Goal: Information Seeking & Learning: Learn about a topic

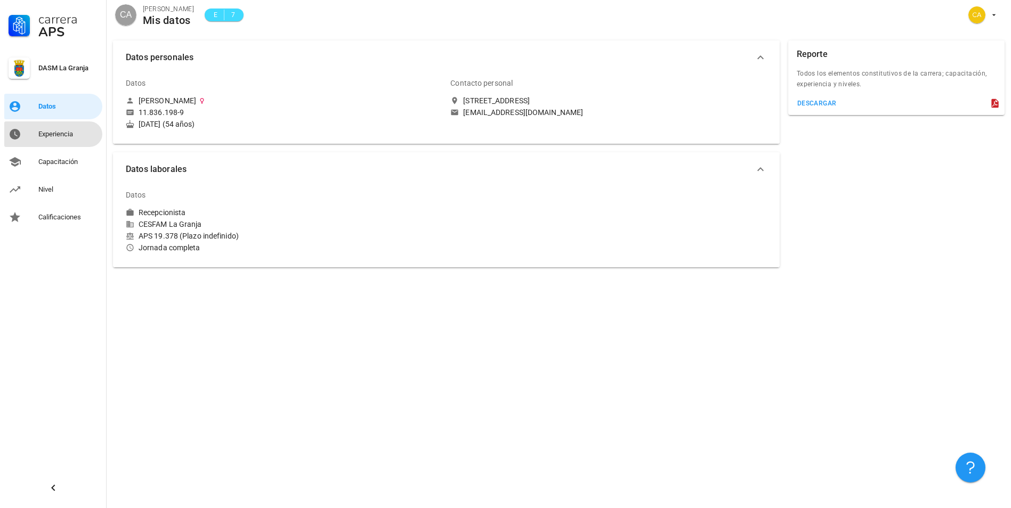
click at [59, 134] on div "Experiencia" at bounding box center [68, 134] width 60 height 9
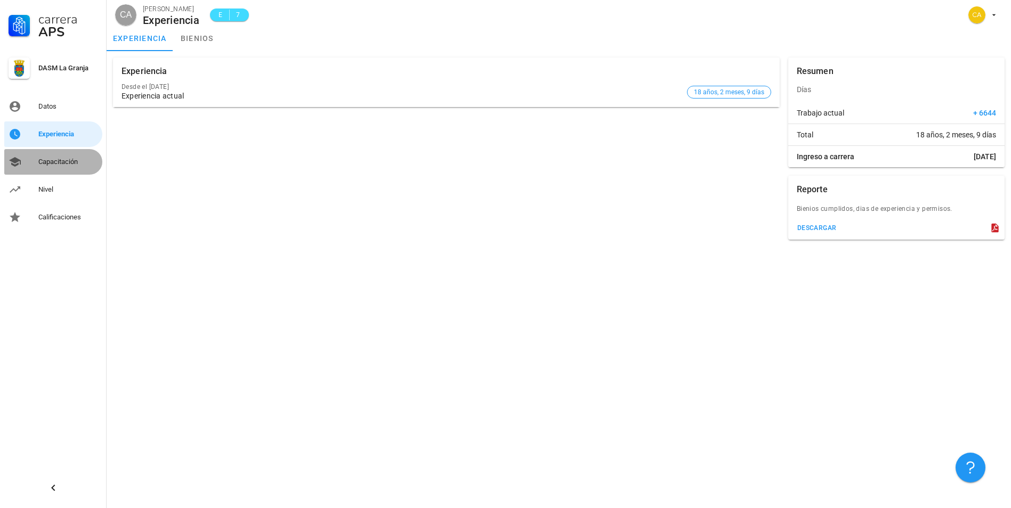
click at [48, 157] on div "Capacitación" at bounding box center [68, 161] width 60 height 17
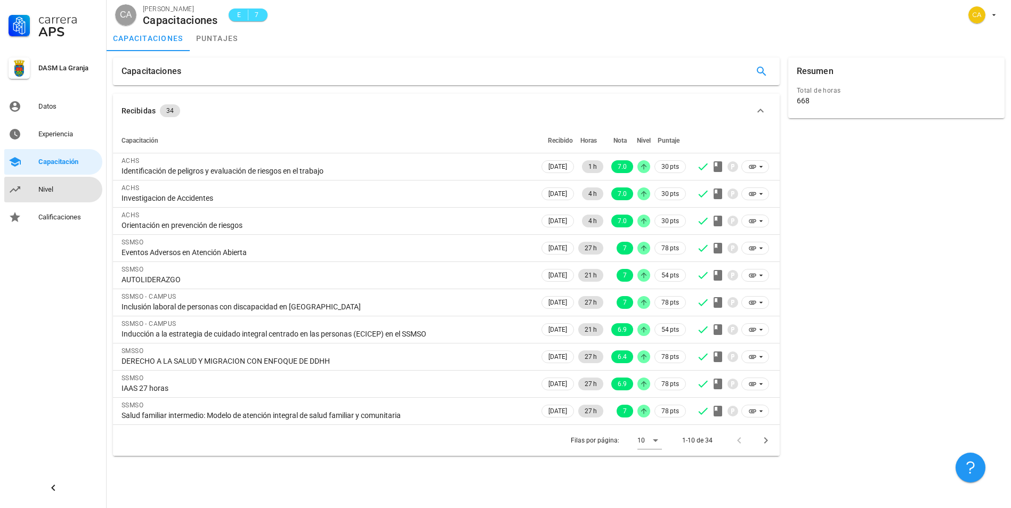
click at [43, 188] on div "Nivel" at bounding box center [68, 189] width 60 height 9
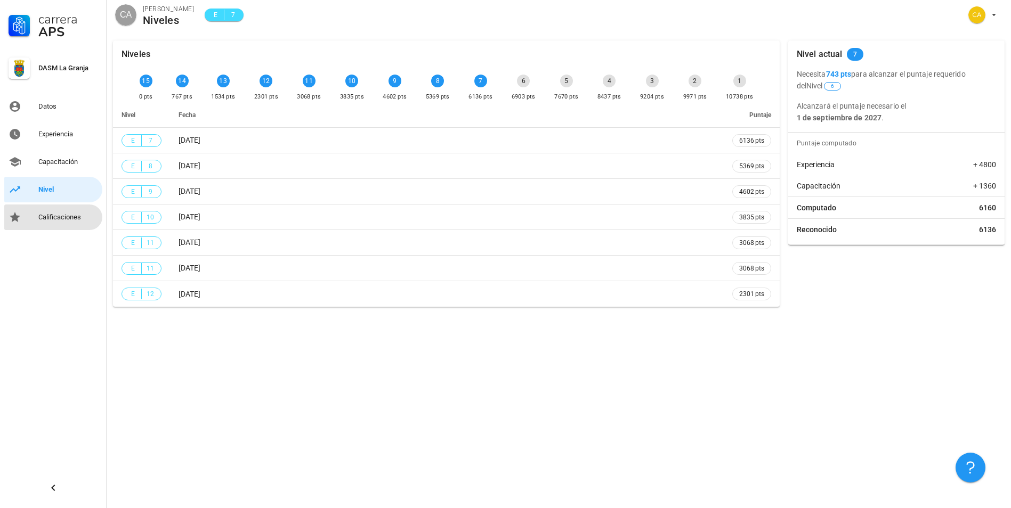
click at [63, 213] on div "Calificaciones" at bounding box center [68, 217] width 60 height 9
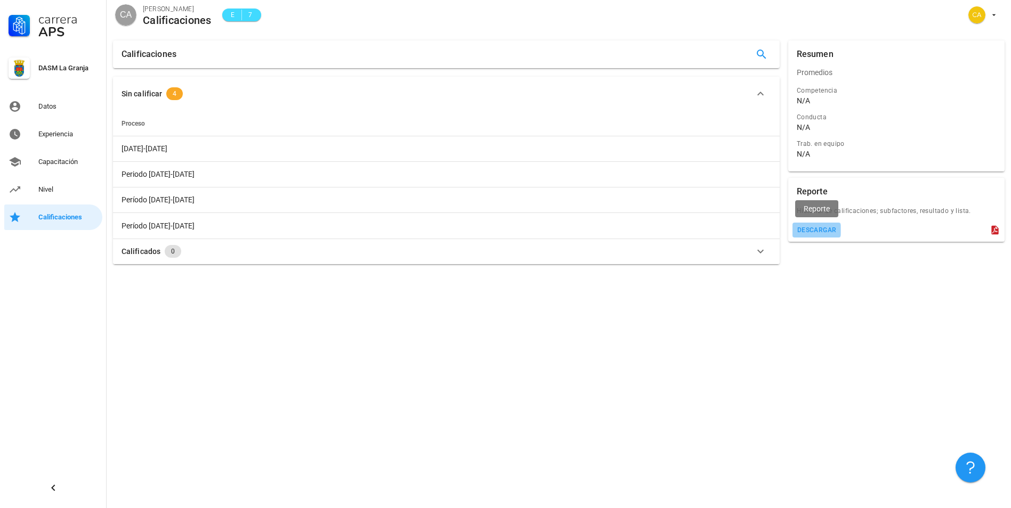
click at [815, 227] on div "descargar" at bounding box center [817, 229] width 40 height 7
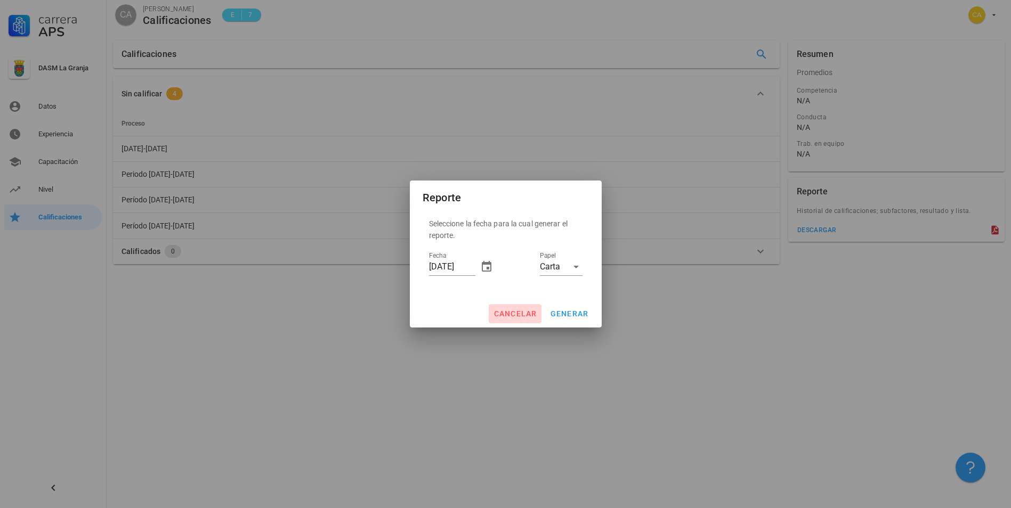
click at [522, 317] on span "cancelar" at bounding box center [515, 314] width 44 height 9
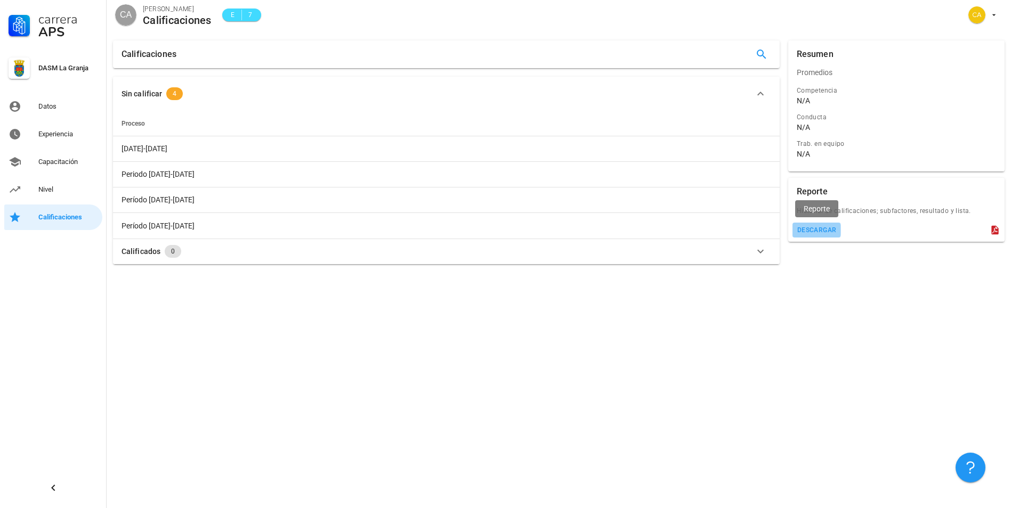
click at [820, 228] on div "descargar" at bounding box center [817, 229] width 40 height 7
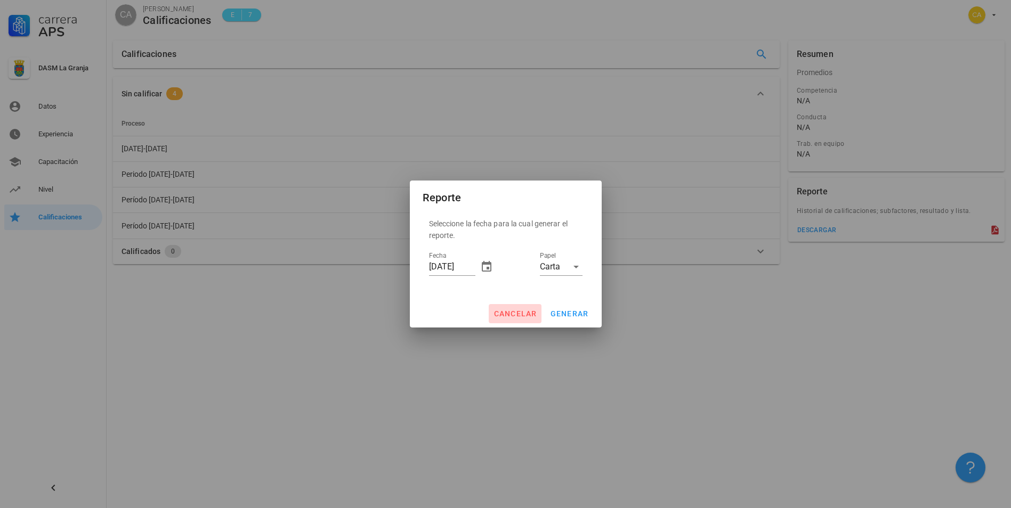
click at [515, 313] on span "cancelar" at bounding box center [515, 314] width 44 height 9
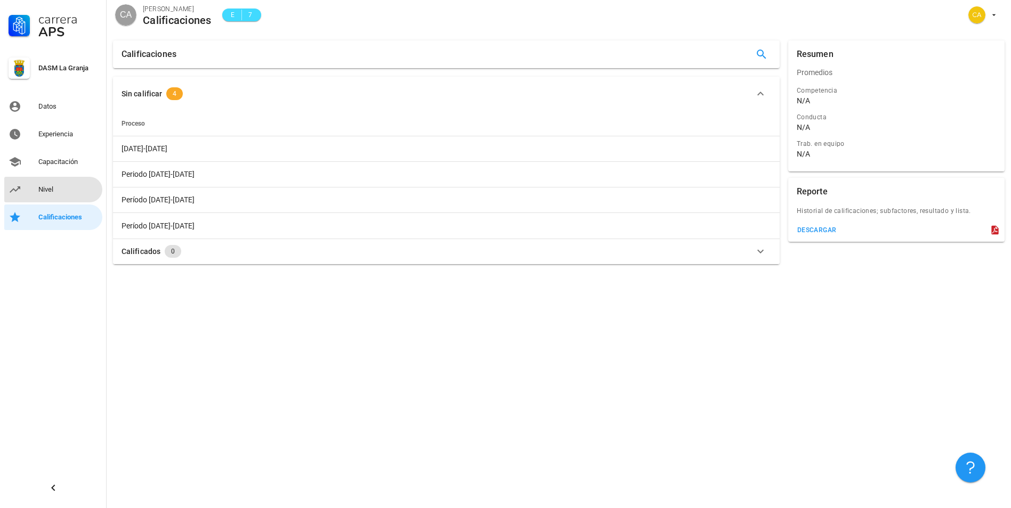
click at [50, 190] on div "Nivel" at bounding box center [68, 189] width 60 height 9
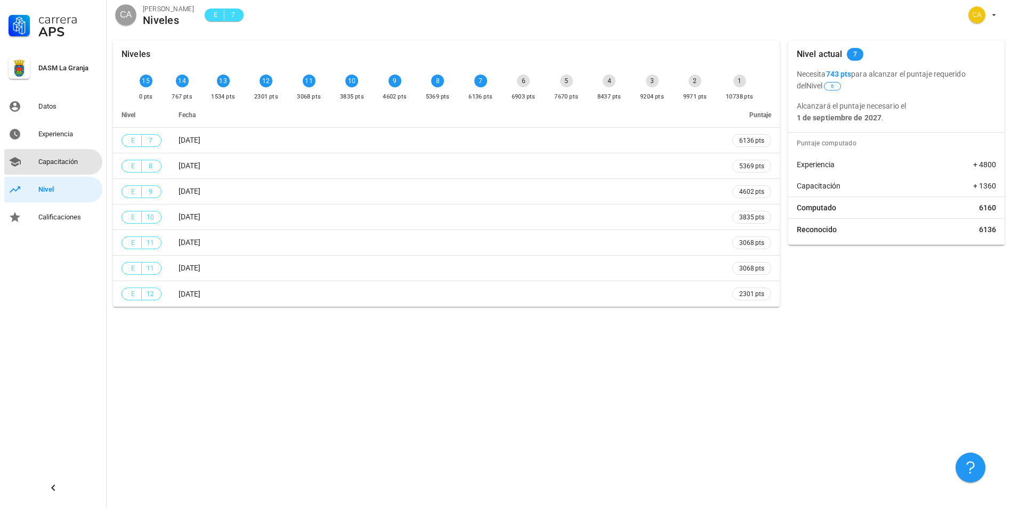
click at [59, 158] on div "Capacitación" at bounding box center [68, 162] width 60 height 9
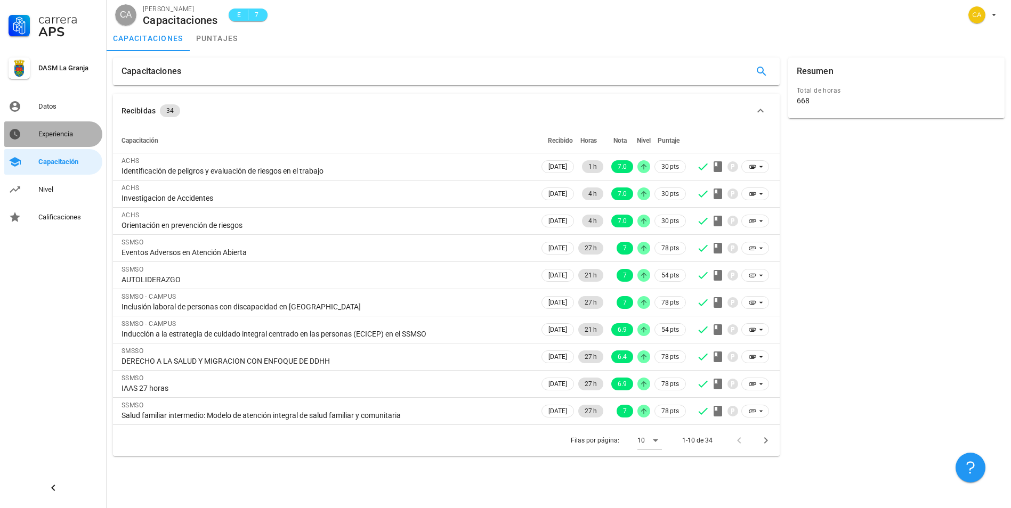
click at [55, 136] on div "Experiencia" at bounding box center [68, 134] width 60 height 9
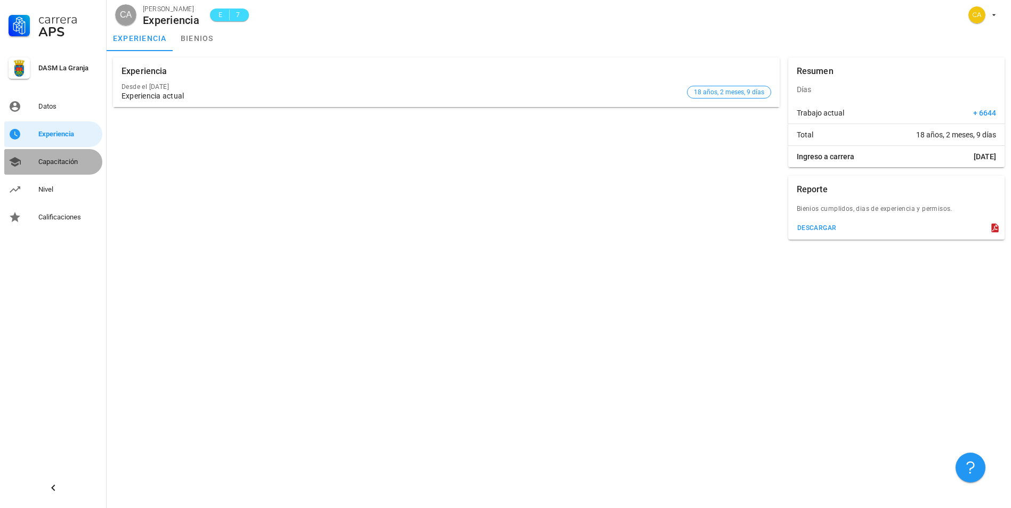
click at [61, 163] on div "Capacitación" at bounding box center [68, 162] width 60 height 9
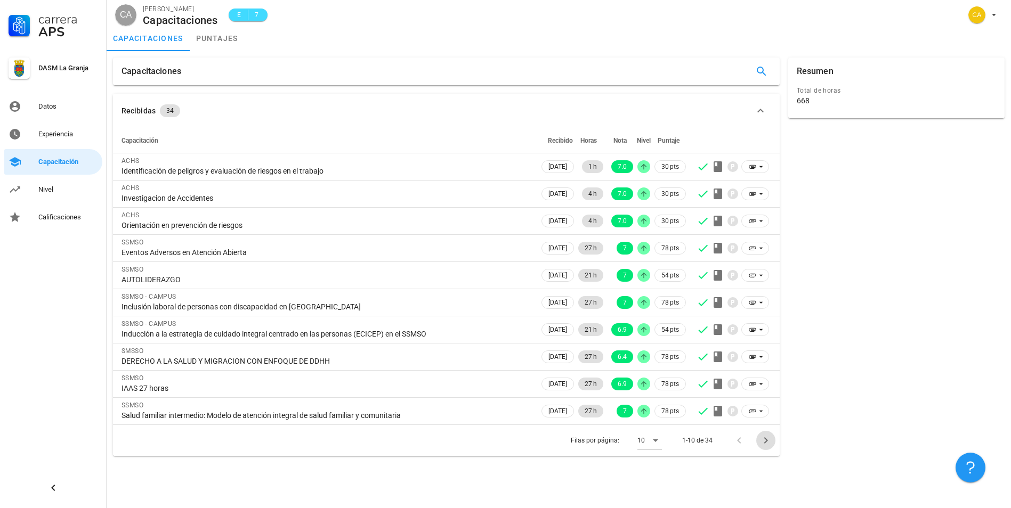
click at [767, 438] on icon "Página siguiente" at bounding box center [765, 440] width 13 height 13
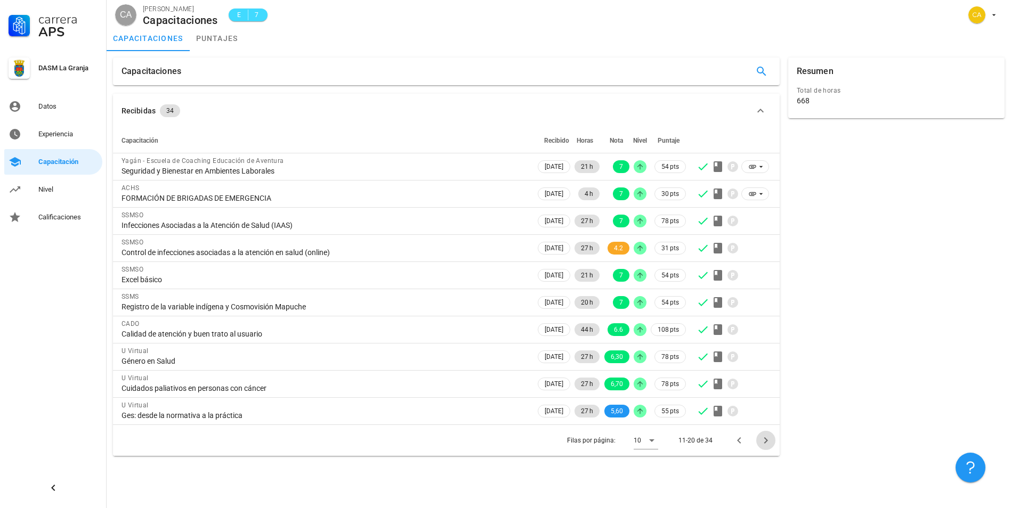
click at [767, 438] on icon "Página siguiente" at bounding box center [765, 440] width 13 height 13
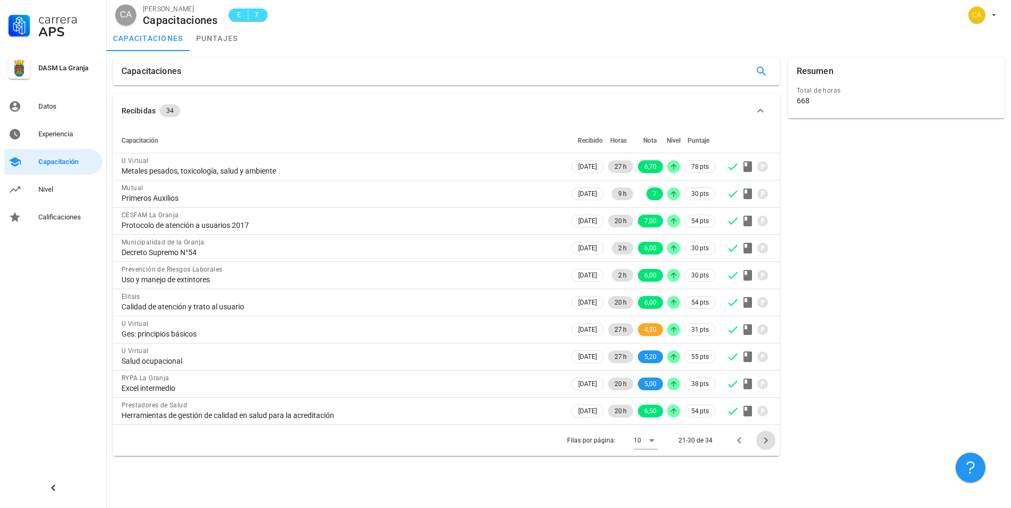
click at [767, 438] on icon "Página siguiente" at bounding box center [765, 440] width 13 height 13
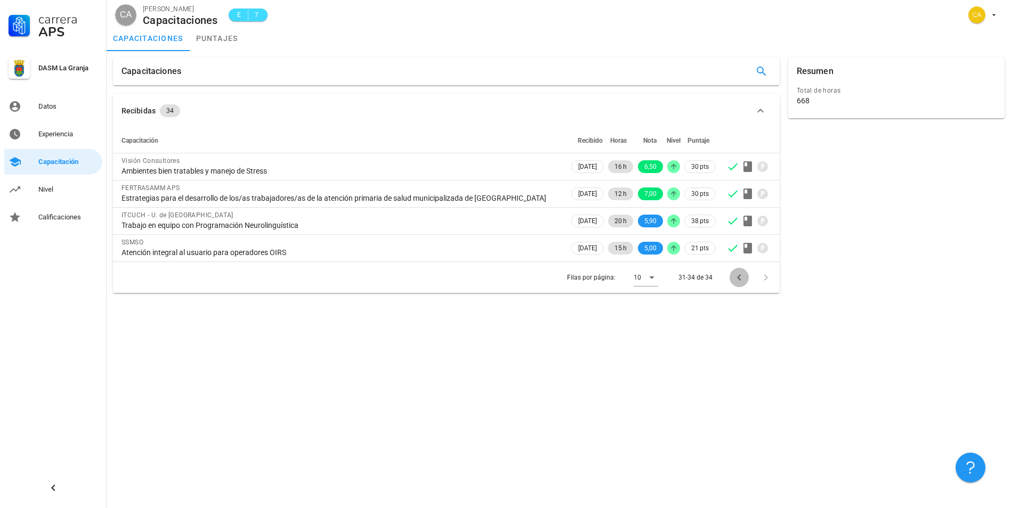
click at [737, 277] on icon "Página anterior" at bounding box center [739, 277] width 13 height 13
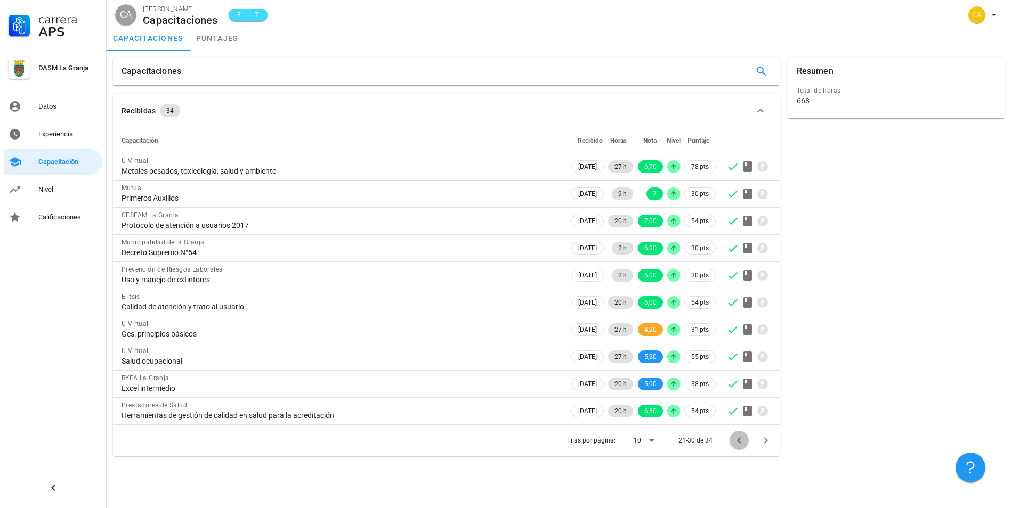
click at [737, 438] on icon "Página anterior" at bounding box center [739, 440] width 13 height 13
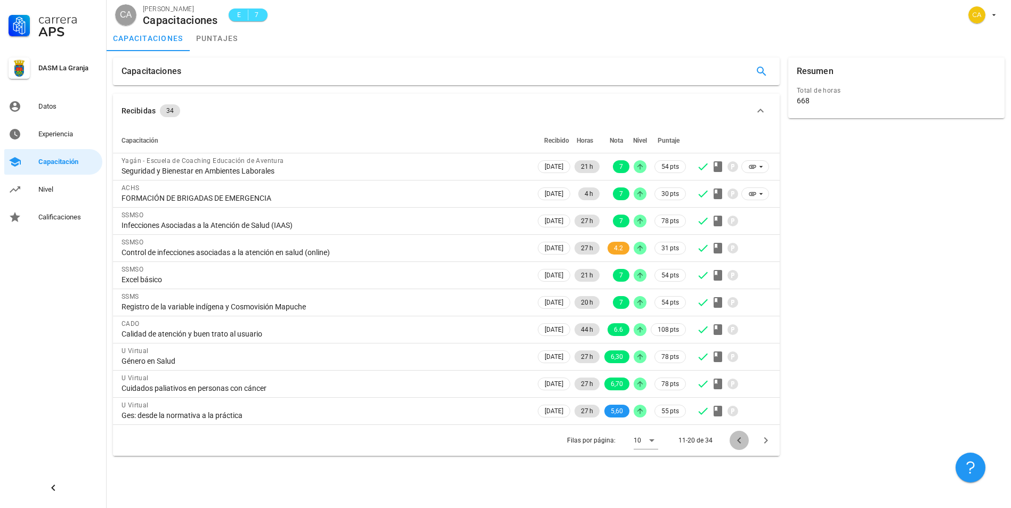
click at [738, 442] on icon "Página anterior" at bounding box center [739, 441] width 4 height 6
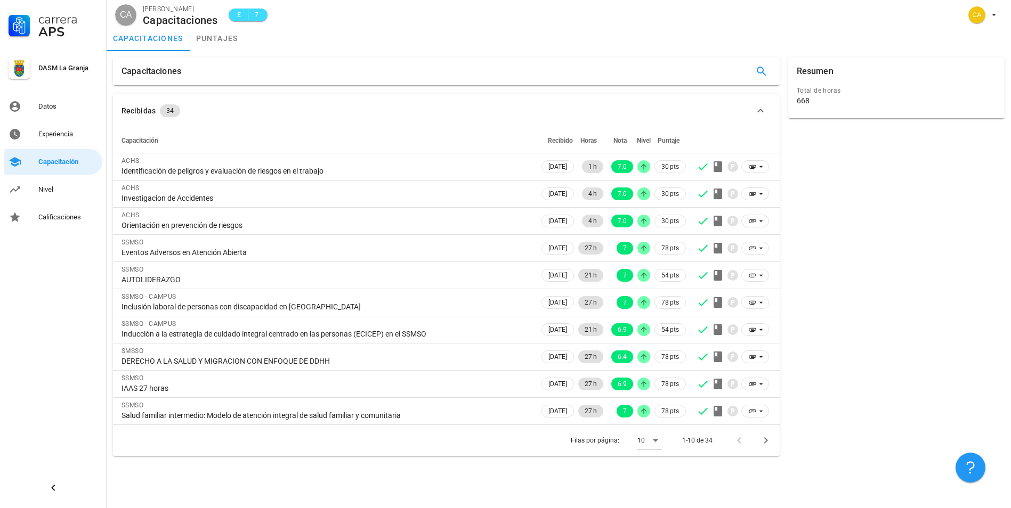
click at [737, 441] on div at bounding box center [741, 440] width 23 height 19
click at [768, 435] on icon "Página siguiente" at bounding box center [765, 440] width 13 height 13
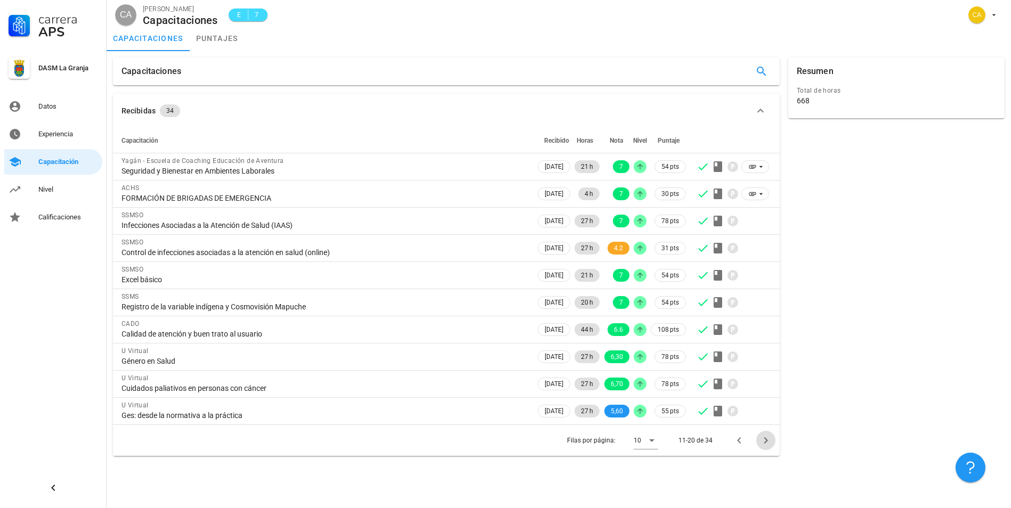
click at [768, 435] on icon "Página siguiente" at bounding box center [765, 440] width 13 height 13
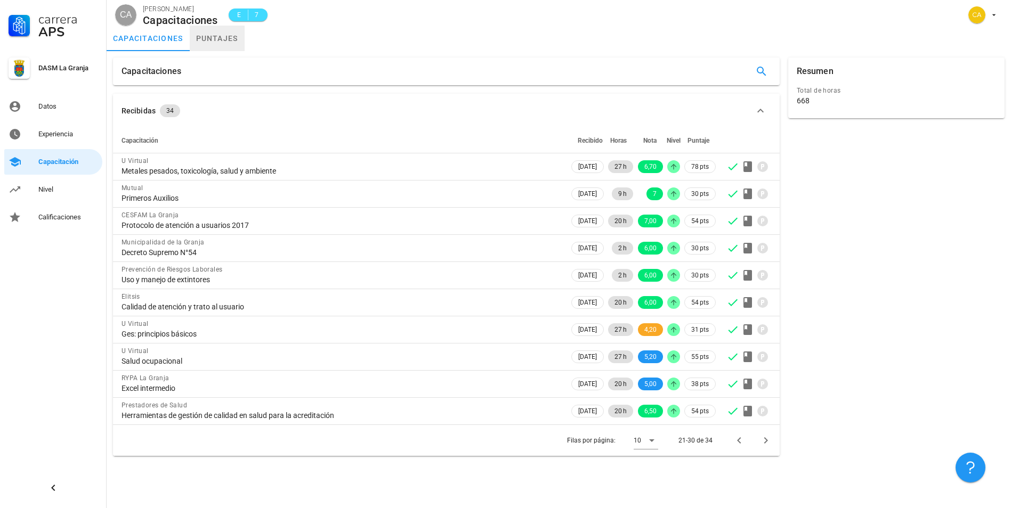
click at [216, 38] on link "puntajes" at bounding box center [217, 39] width 55 height 26
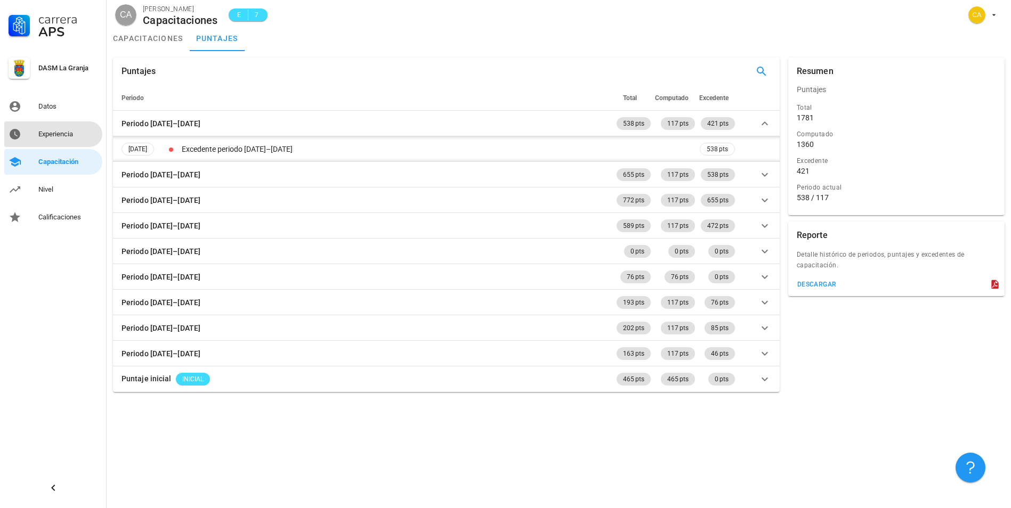
click at [58, 129] on div "Experiencia" at bounding box center [68, 134] width 60 height 17
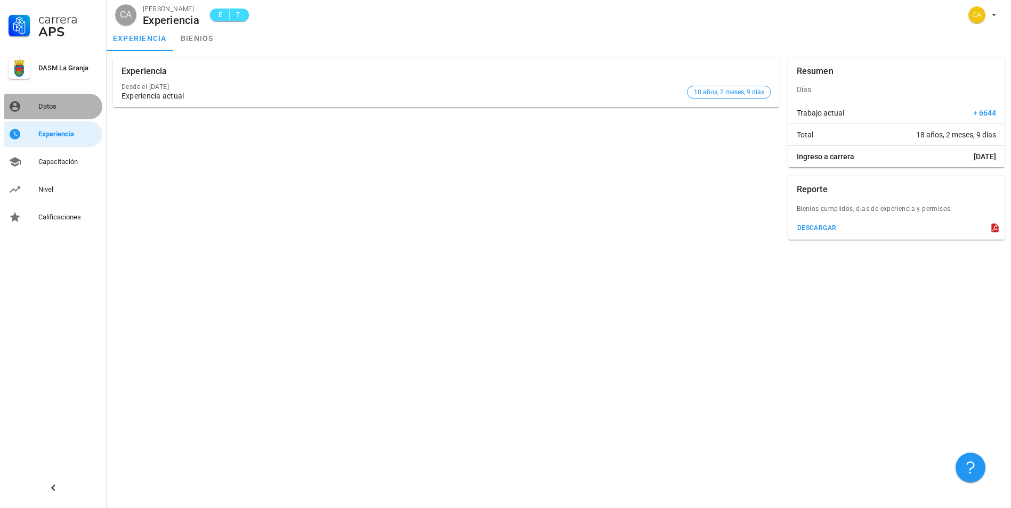
click at [43, 101] on div "Datos" at bounding box center [68, 106] width 60 height 17
click at [56, 165] on div "Capacitación" at bounding box center [68, 162] width 60 height 9
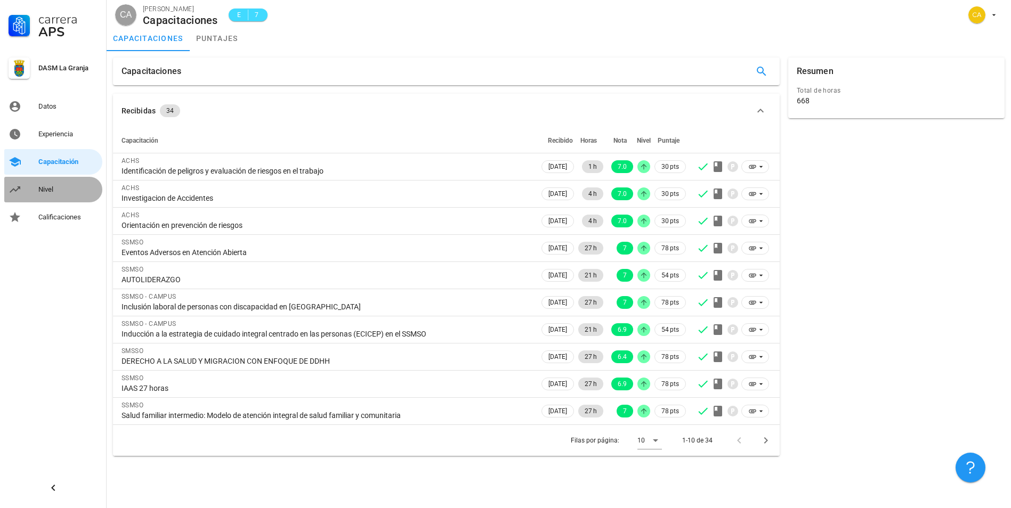
click at [47, 188] on div "Nivel" at bounding box center [68, 189] width 60 height 9
